Goal: Information Seeking & Learning: Compare options

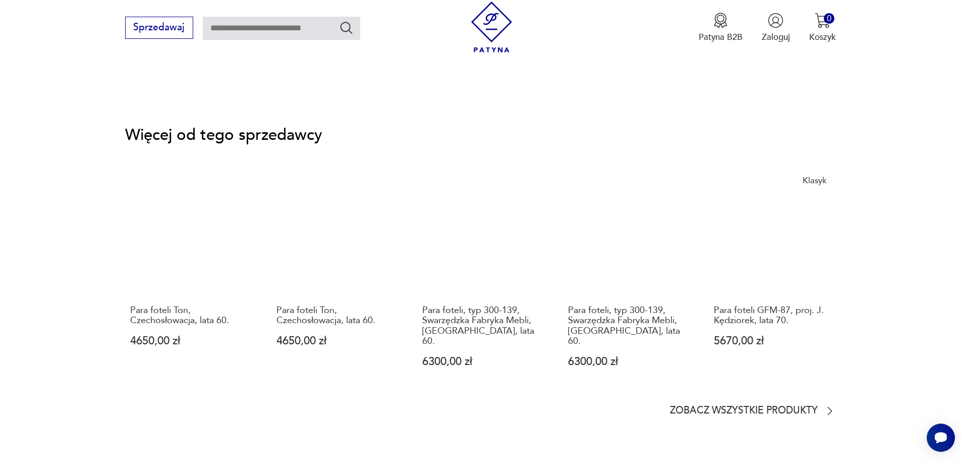
scroll to position [1502, 0]
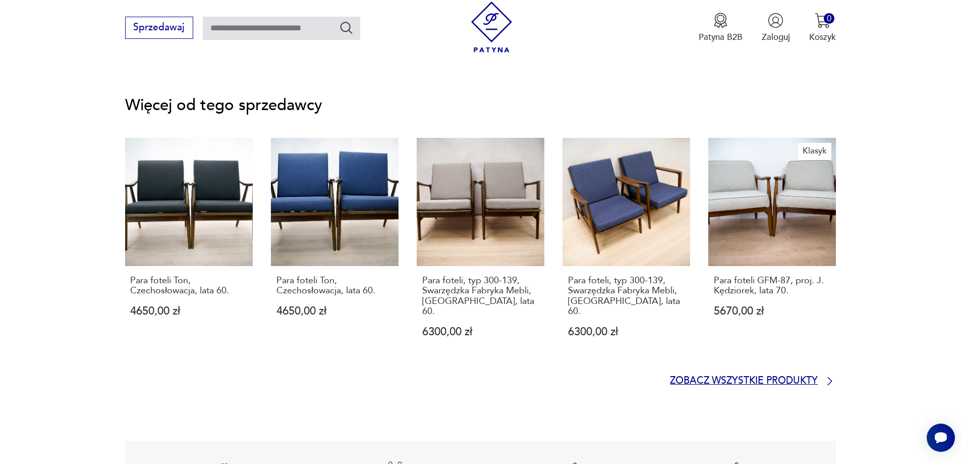
click at [830, 375] on icon at bounding box center [830, 381] width 12 height 12
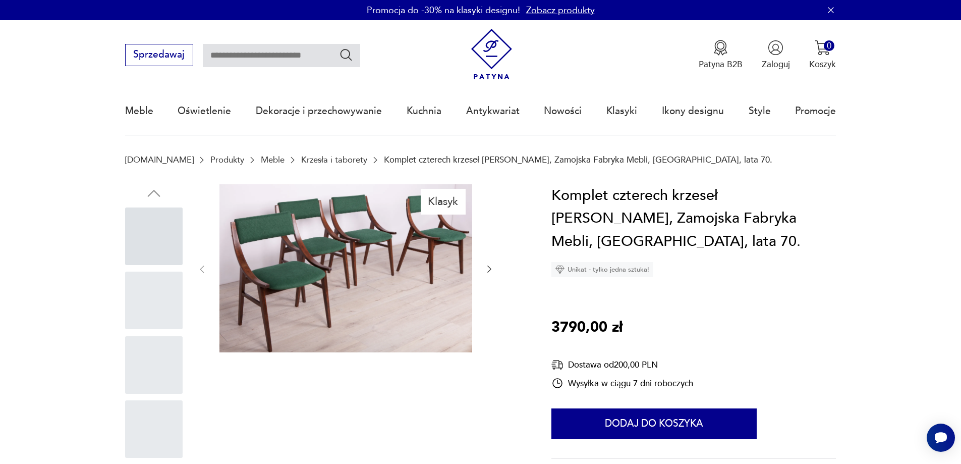
scroll to position [1554, 0]
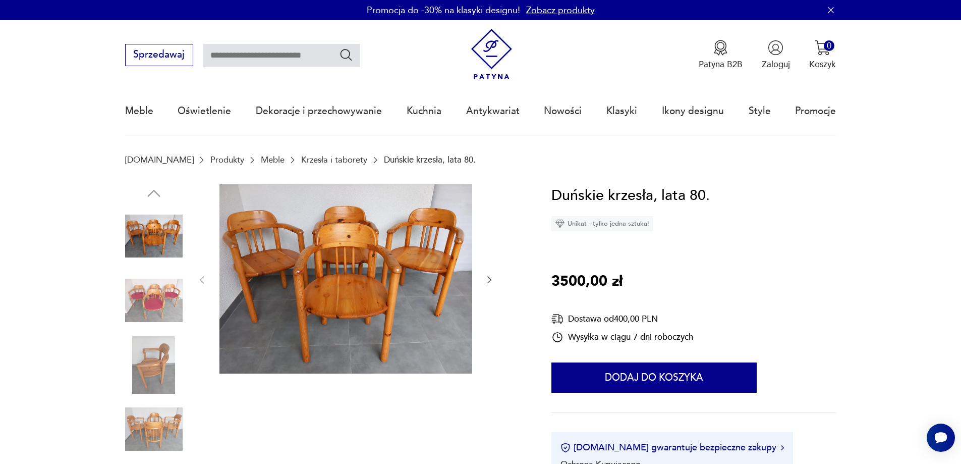
click at [149, 428] on img at bounding box center [154, 429] width 58 height 58
